Goal: Information Seeking & Learning: Learn about a topic

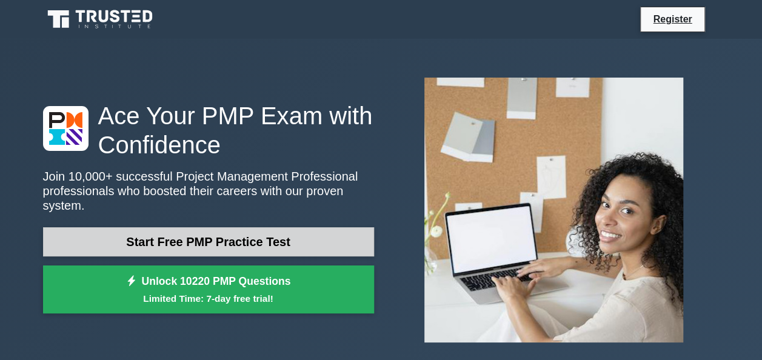
drag, startPoint x: 0, startPoint y: 0, endPoint x: 187, endPoint y: 235, distance: 300.5
click at [187, 235] on link "Start Free PMP Practice Test" at bounding box center [208, 241] width 331 height 29
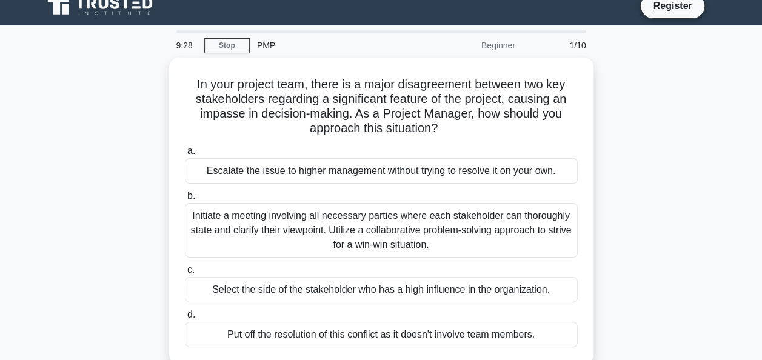
scroll to position [24, 0]
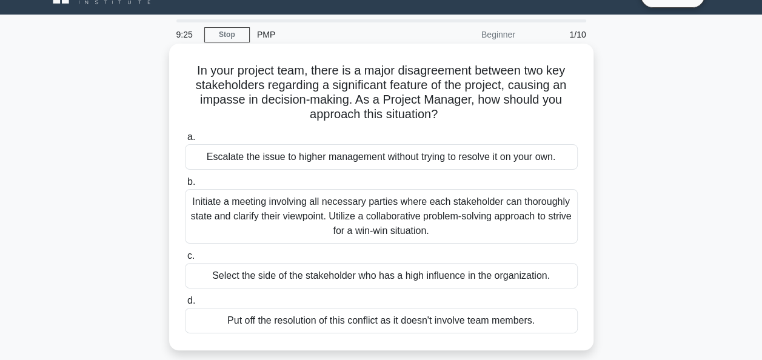
click at [485, 212] on div "Initiate a meeting involving all necessary parties where each stakeholder can t…" at bounding box center [381, 216] width 393 height 55
click at [185, 186] on input "b. Initiate a meeting involving all necessary parties where each stakeholder ca…" at bounding box center [185, 182] width 0 height 8
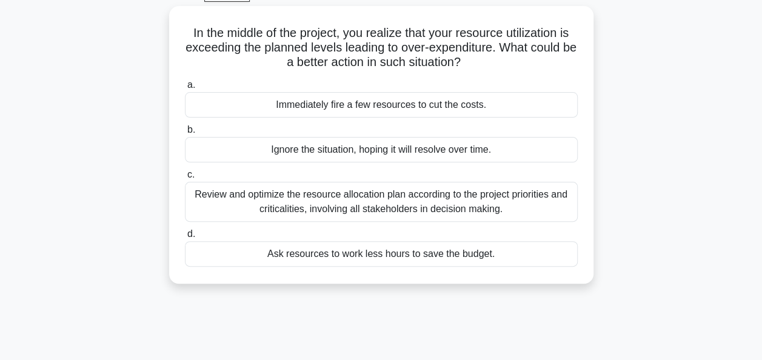
scroll to position [73, 0]
